Goal: Communication & Community: Answer question/provide support

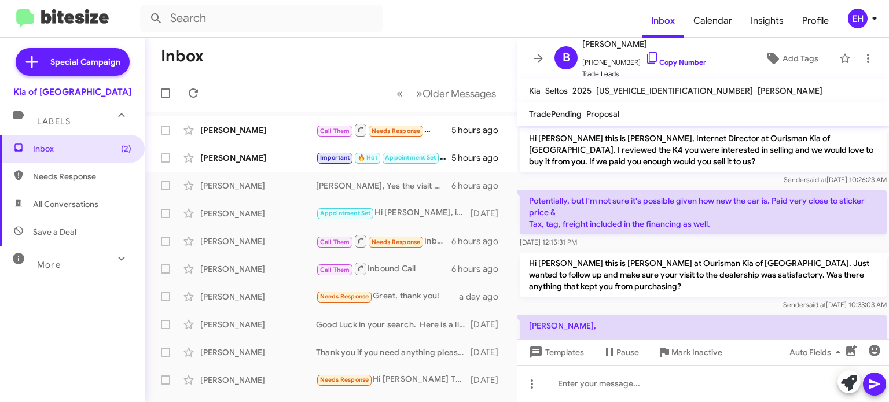
scroll to position [71, 0]
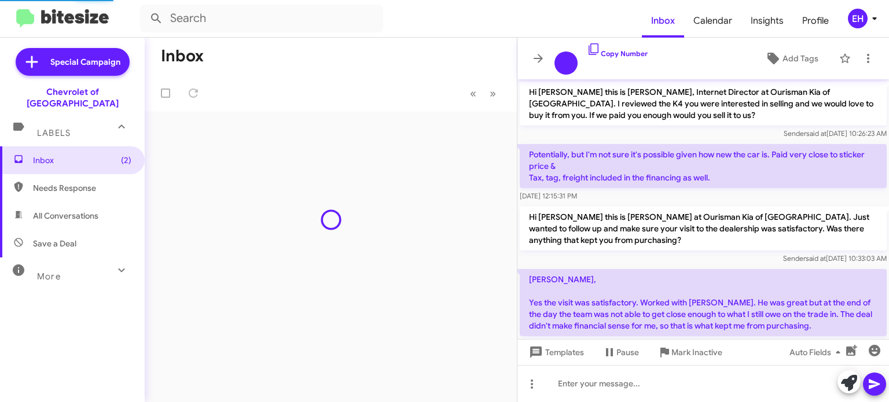
scroll to position [24, 0]
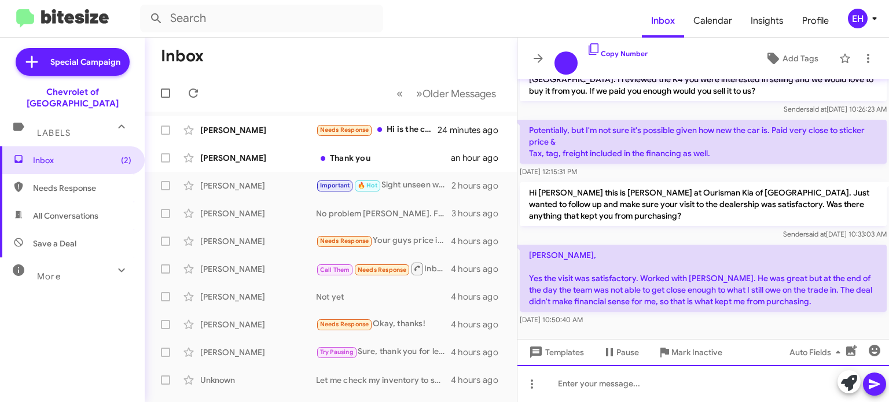
click at [589, 388] on div at bounding box center [702, 383] width 371 height 37
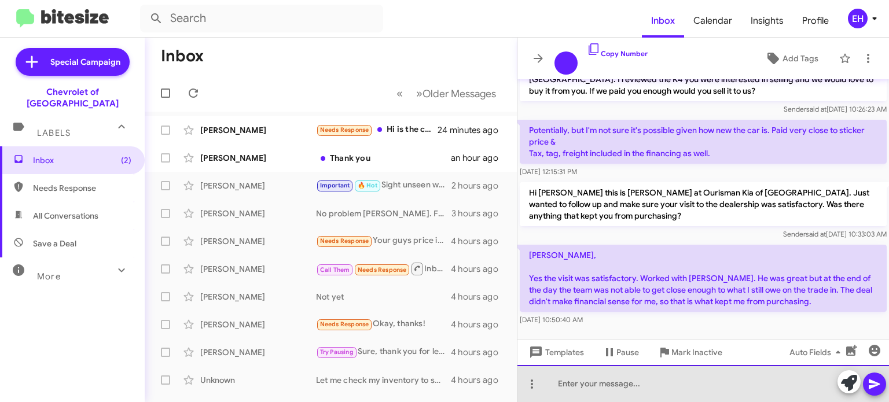
click at [589, 388] on div at bounding box center [702, 383] width 371 height 37
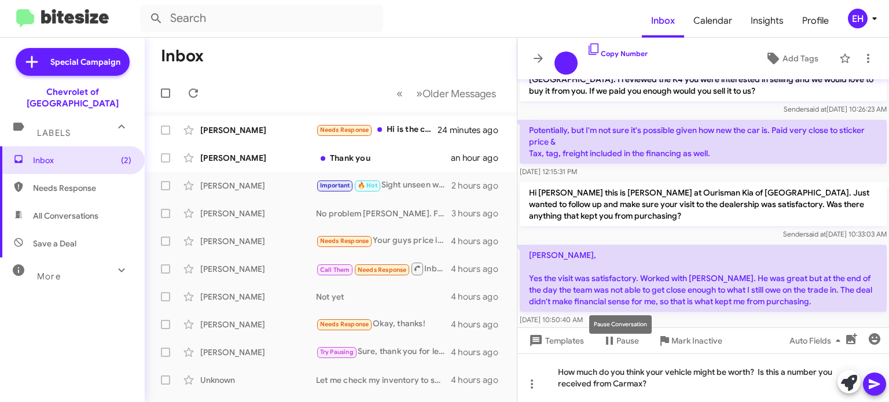
click at [874, 385] on icon at bounding box center [873, 385] width 11 height 10
click at [873, 388] on icon at bounding box center [874, 384] width 14 height 14
click at [874, 378] on mat-tooltip-component "Insert emoji (Ctrl+Shift+2)" at bounding box center [833, 368] width 94 height 35
click at [875, 385] on icon at bounding box center [873, 385] width 11 height 10
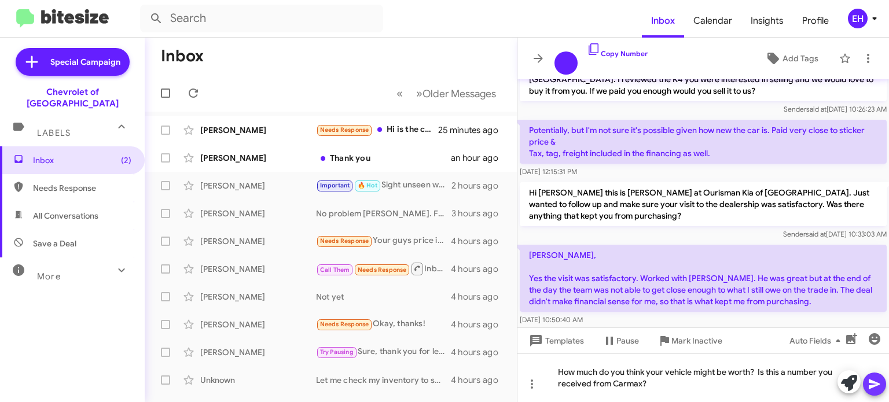
click at [875, 385] on icon at bounding box center [873, 385] width 11 height 10
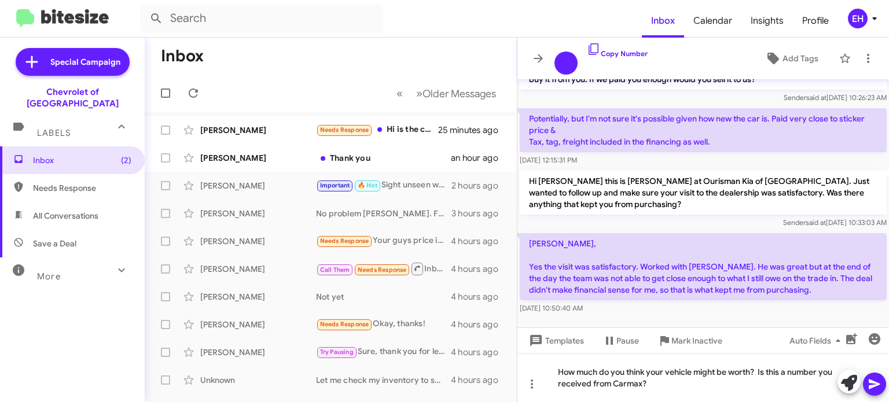
click at [867, 383] on icon at bounding box center [874, 384] width 14 height 14
drag, startPoint x: 368, startPoint y: 113, endPoint x: 312, endPoint y: 30, distance: 100.6
click at [312, 30] on div "Inbox Calendar Insights Profile EH Special Campaign Chevrolet of Baltimore Labe…" at bounding box center [444, 201] width 889 height 402
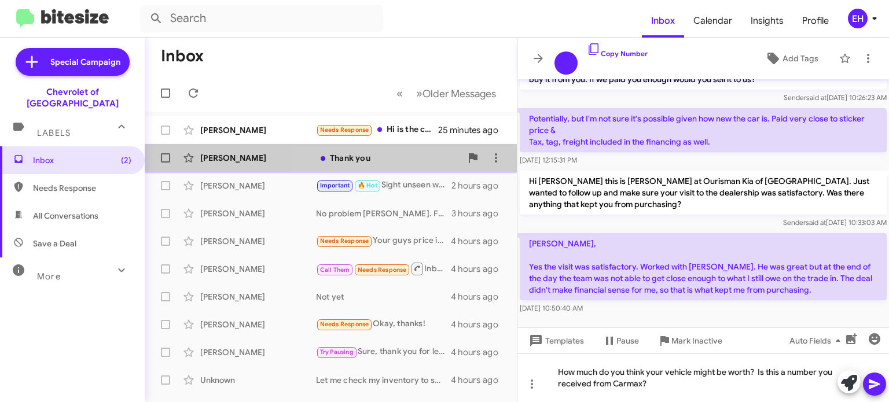
click at [374, 159] on div "Thank you" at bounding box center [388, 158] width 145 height 12
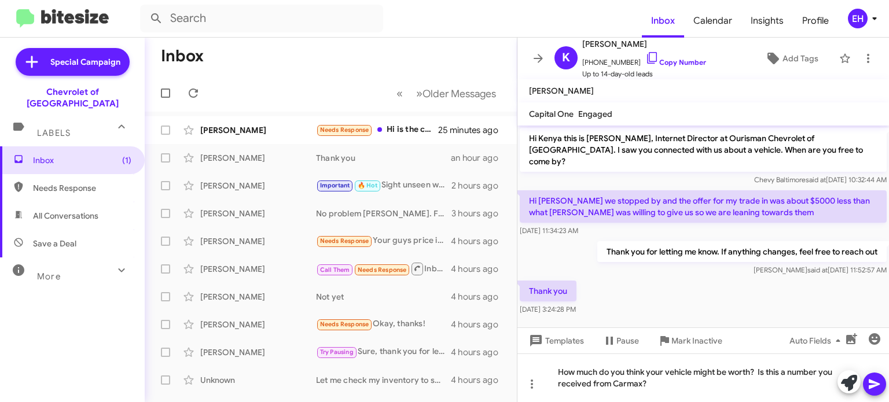
click at [597, 242] on p "Thank you for letting me know. If anything changes, feel free to reach out" at bounding box center [741, 251] width 289 height 21
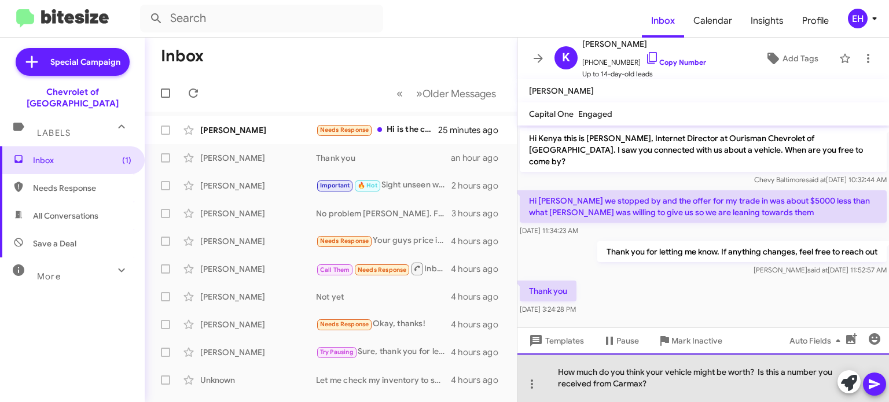
click at [656, 389] on div "How much do you think your vehicle might be worth? Is this a number you receive…" at bounding box center [702, 377] width 371 height 49
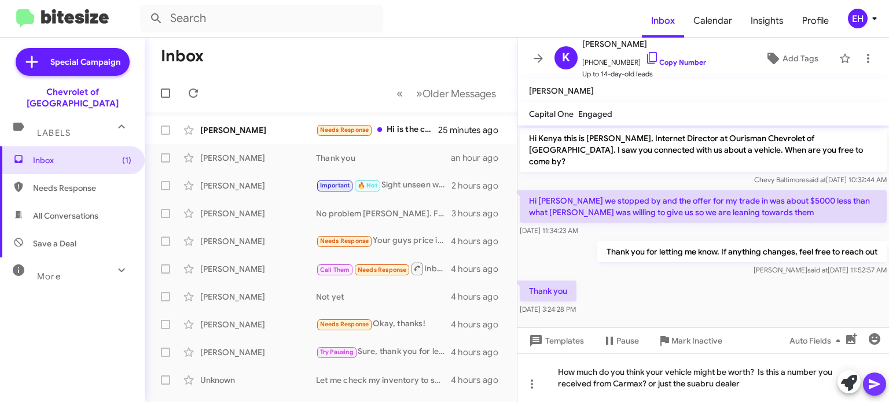
click at [872, 388] on icon at bounding box center [874, 384] width 14 height 14
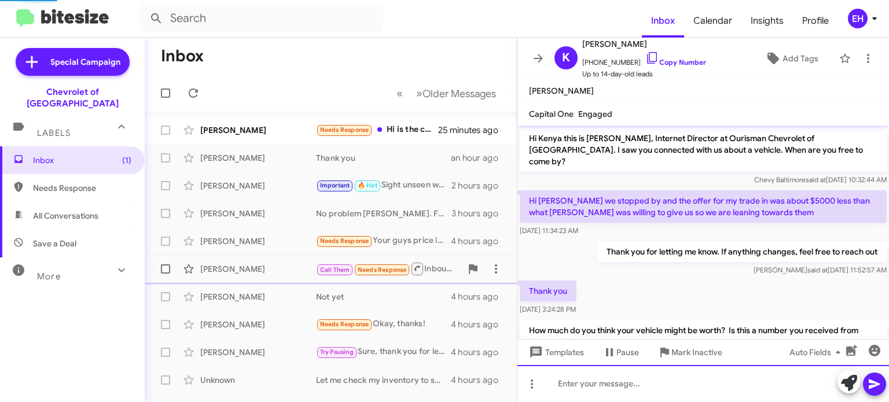
scroll to position [32, 0]
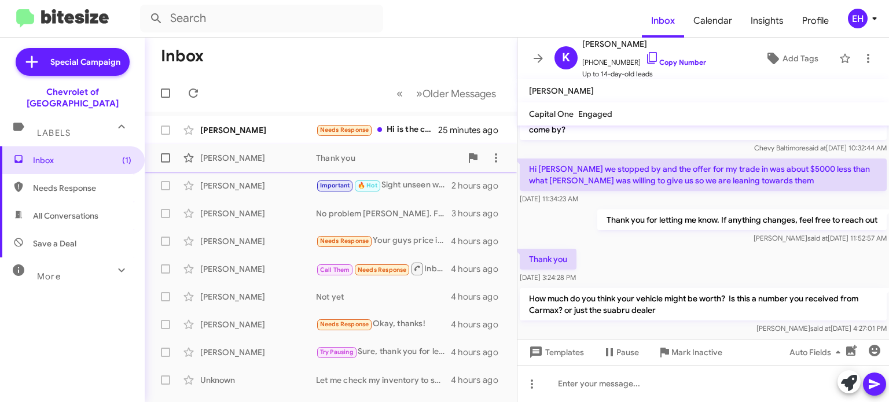
click at [382, 154] on div "Thank you" at bounding box center [388, 158] width 145 height 12
click at [411, 129] on div "Needs Response Hi is the car there yet ?" at bounding box center [388, 129] width 145 height 13
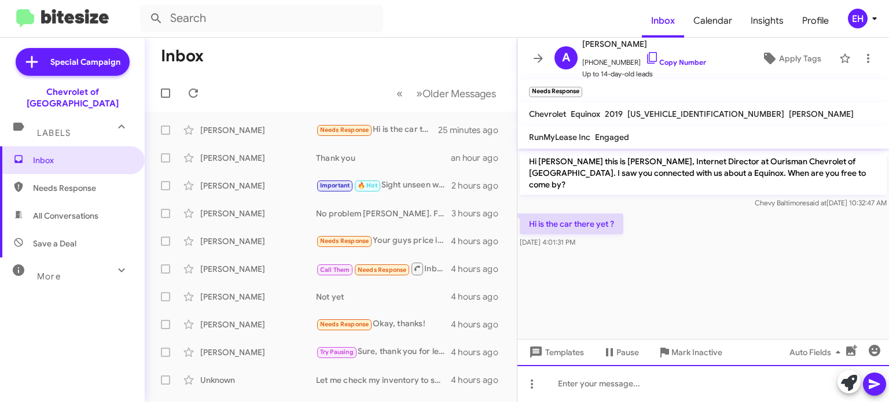
click at [564, 377] on div at bounding box center [702, 383] width 371 height 37
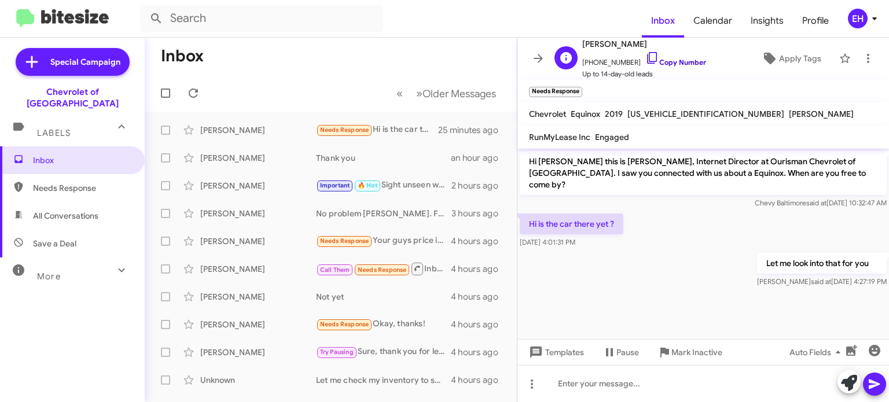
click at [673, 58] on link "Copy Number" at bounding box center [675, 62] width 61 height 9
